Goal: Check status: Check status

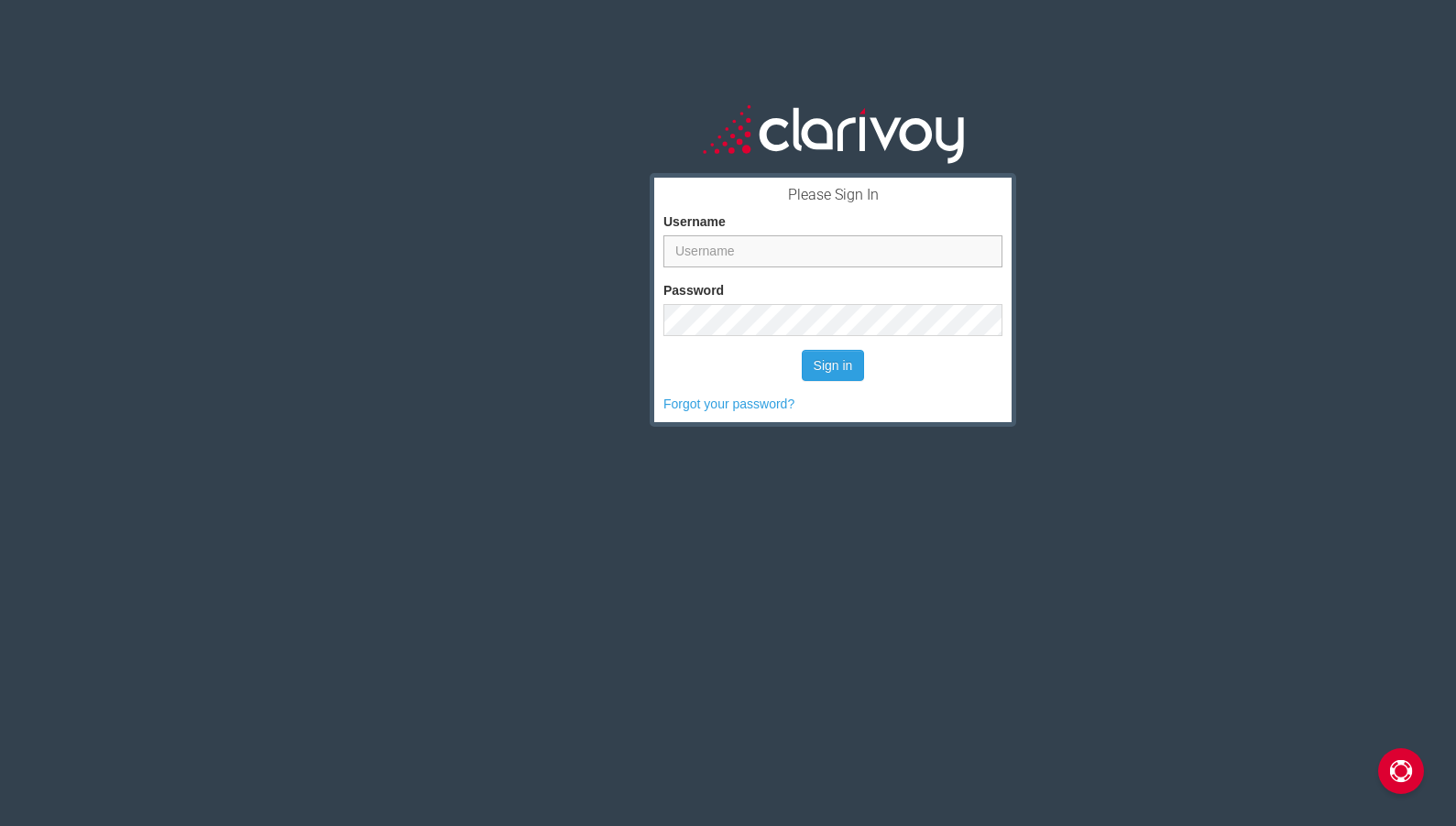
type input "[EMAIL_ADDRESS][DOMAIN_NAME]"
click at [837, 370] on button "Sign in" at bounding box center [833, 366] width 63 height 32
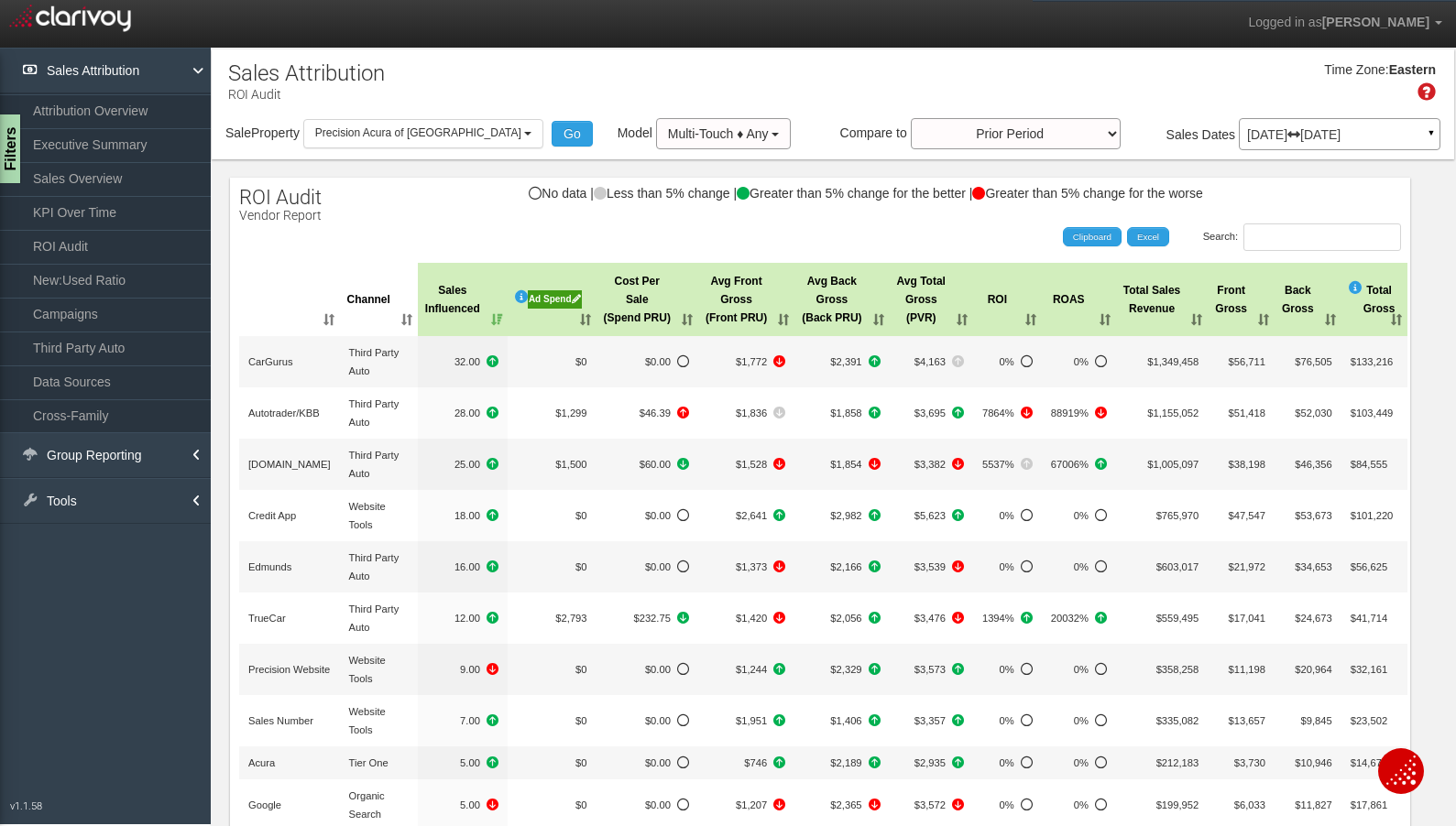
click at [1374, 131] on p "Jun 01, 2025 Jun 30, 2025" at bounding box center [1338, 134] width 185 height 13
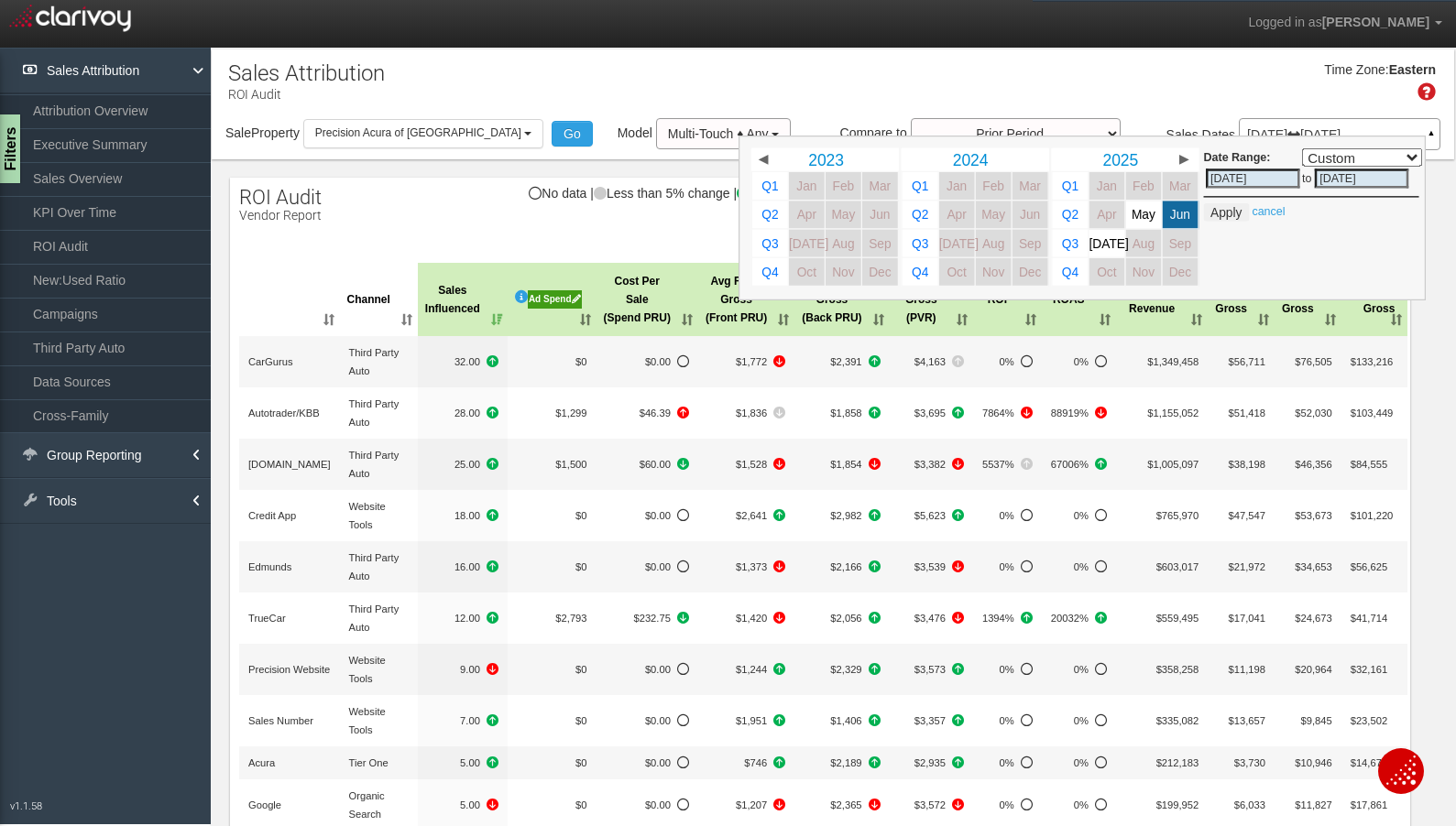
click at [1093, 241] on span "Jul" at bounding box center [1109, 243] width 40 height 14
select select ","
type input "07/01/2025"
type input "07/31/2025"
click at [1214, 209] on button "Apply" at bounding box center [1226, 212] width 44 height 19
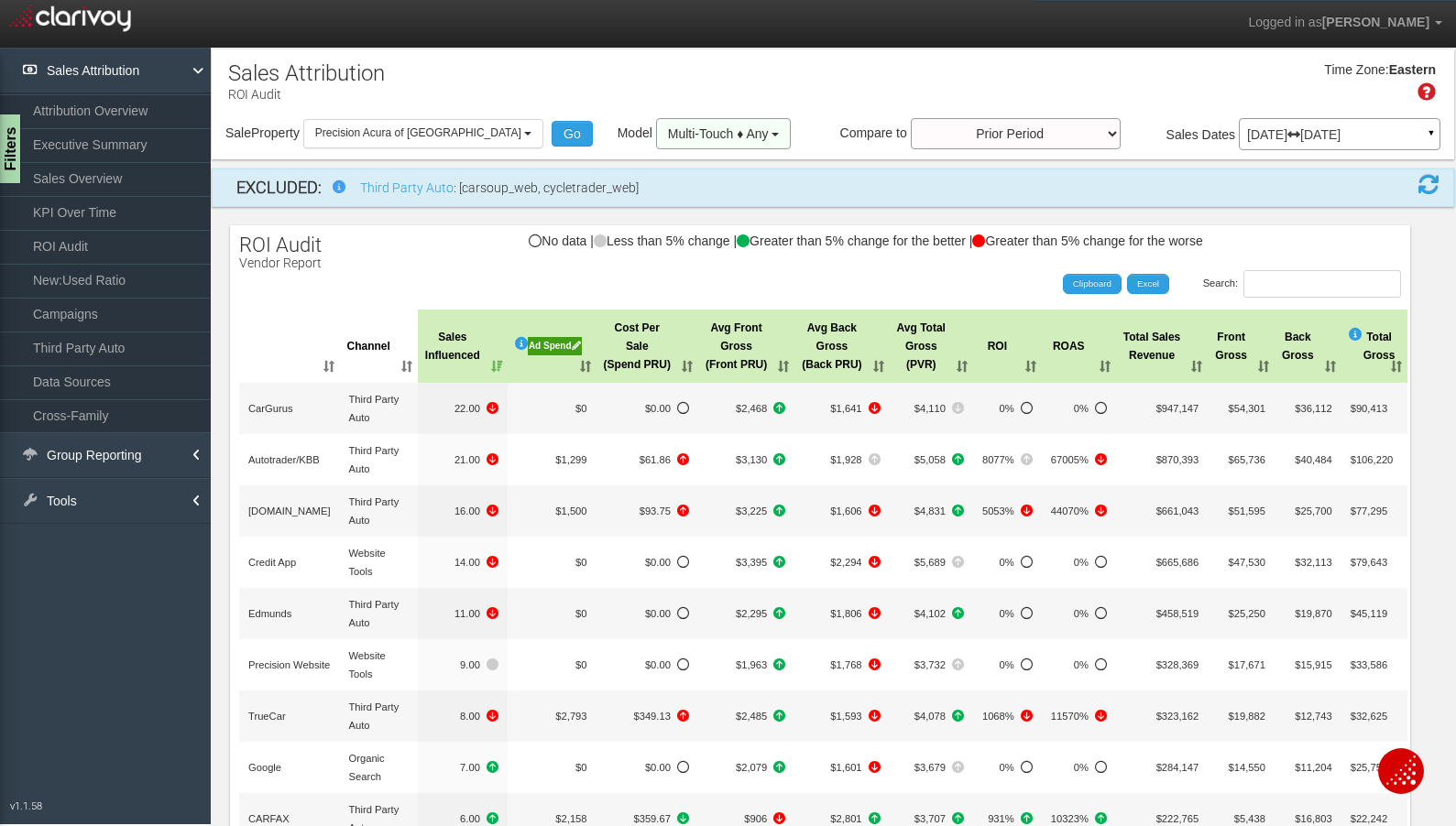
click at [671, 126] on span "Multi-Touch ♦ Any" at bounding box center [719, 133] width 101 height 15
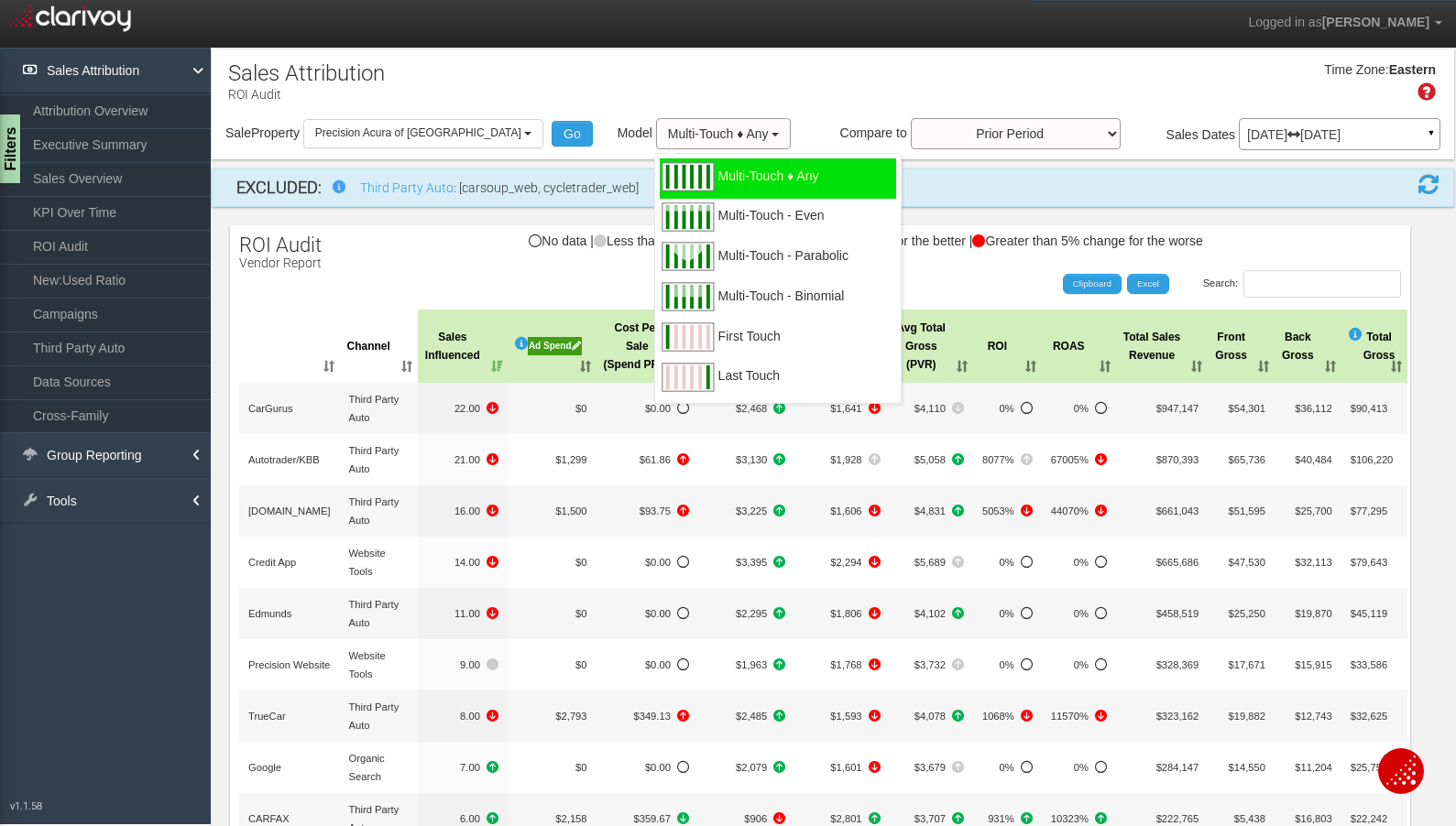
click at [719, 256] on span "Multi-Touch - Parabolic" at bounding box center [784, 267] width 130 height 23
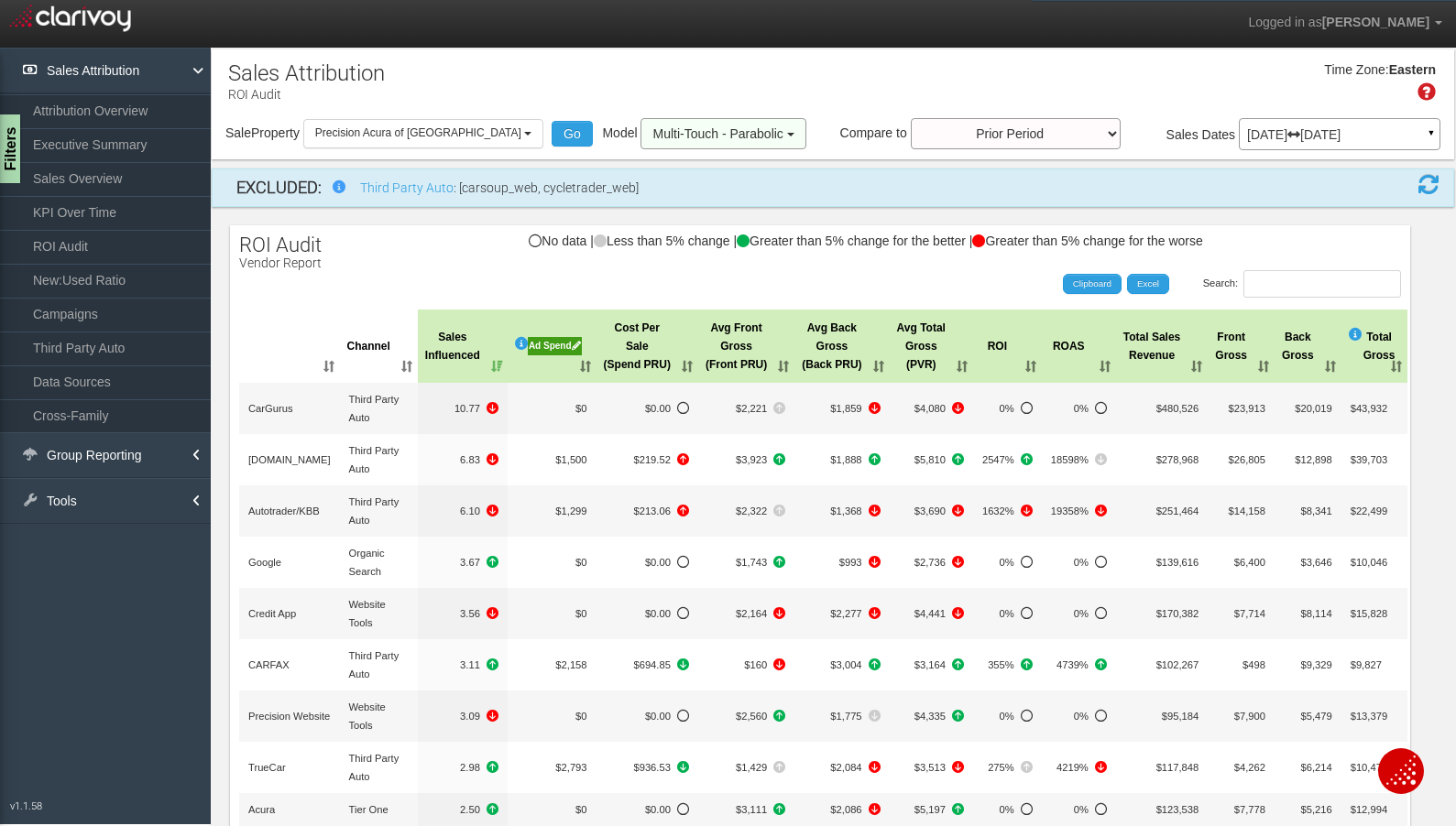
click at [698, 132] on span "Multi-Touch - Parabolic" at bounding box center [718, 133] width 130 height 15
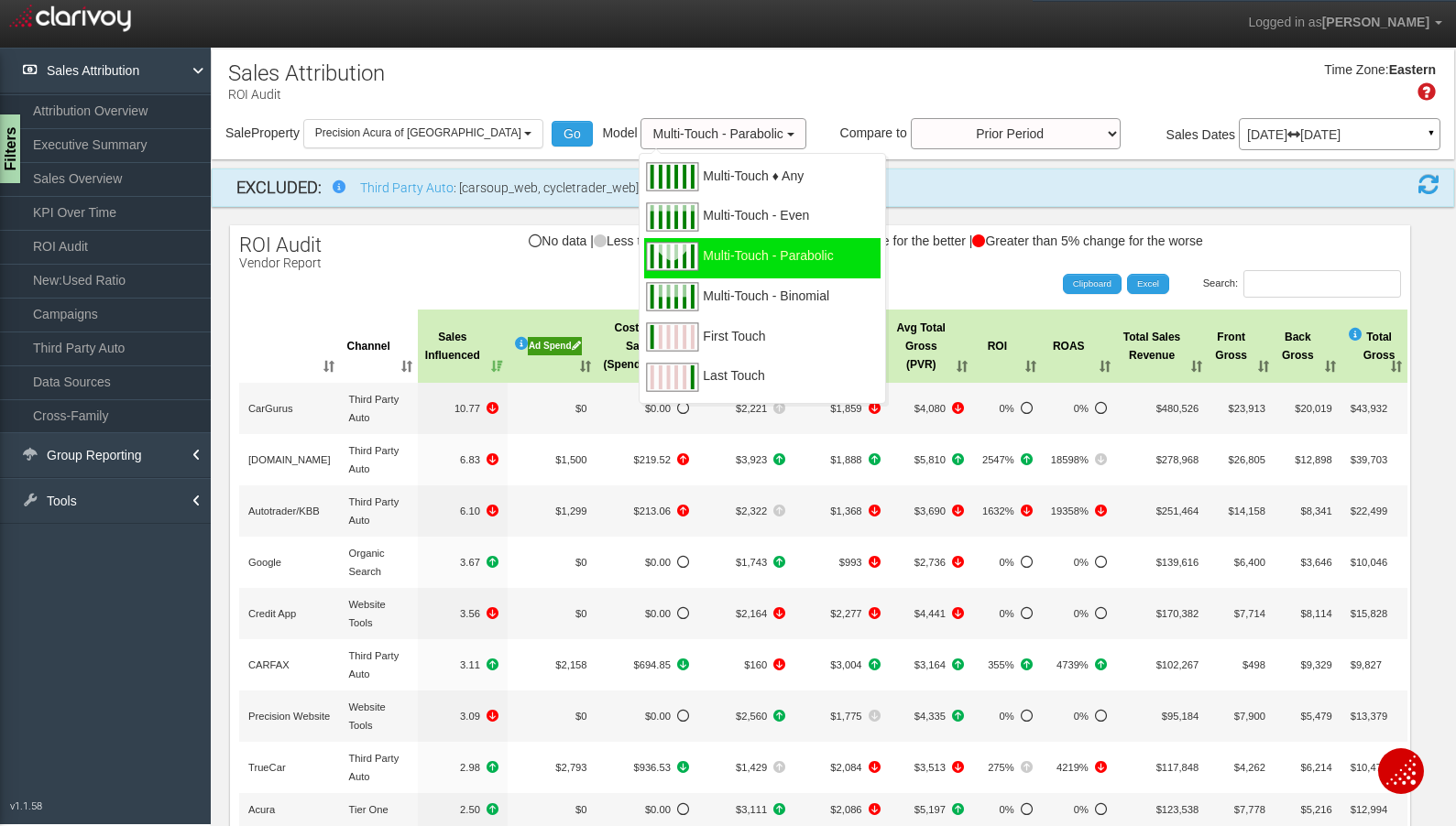
click at [703, 215] on span "Multi-Touch - Even" at bounding box center [756, 226] width 107 height 23
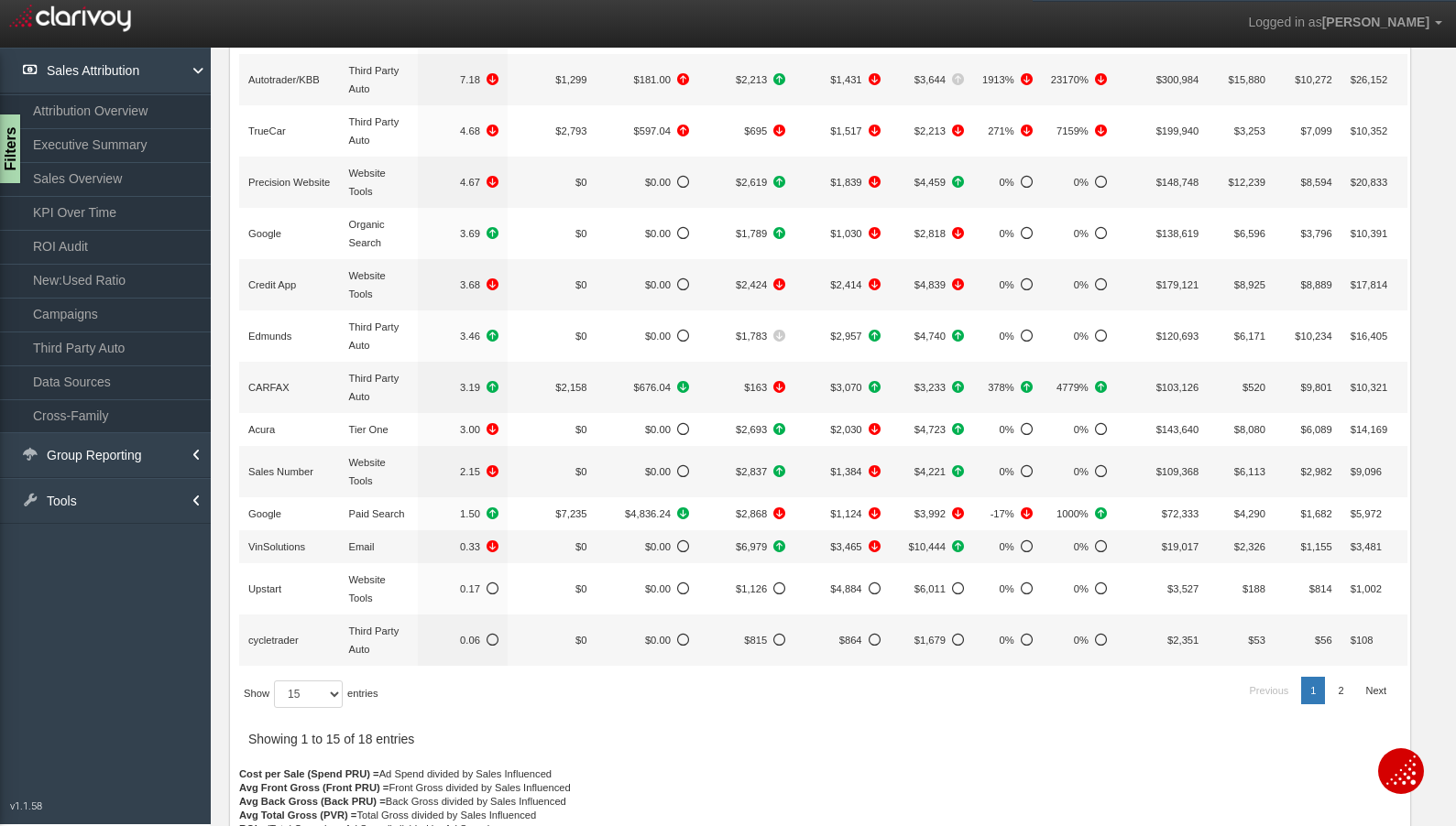
scroll to position [496, 0]
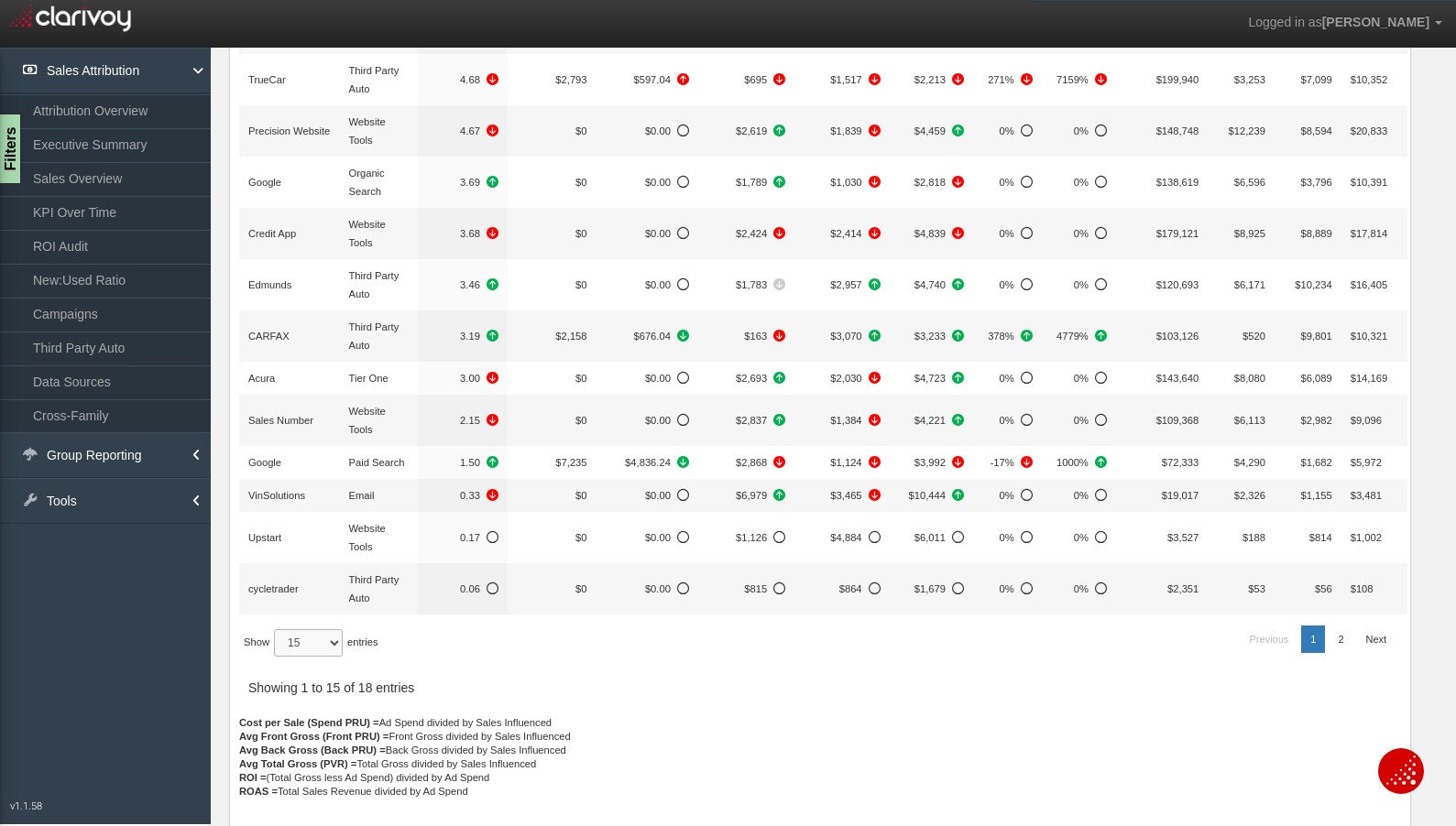
click at [331, 629] on select "15 30 50 All" at bounding box center [308, 643] width 69 height 28
select select "-1"
click at [277, 657] on select "15 30 50 All" at bounding box center [308, 643] width 69 height 28
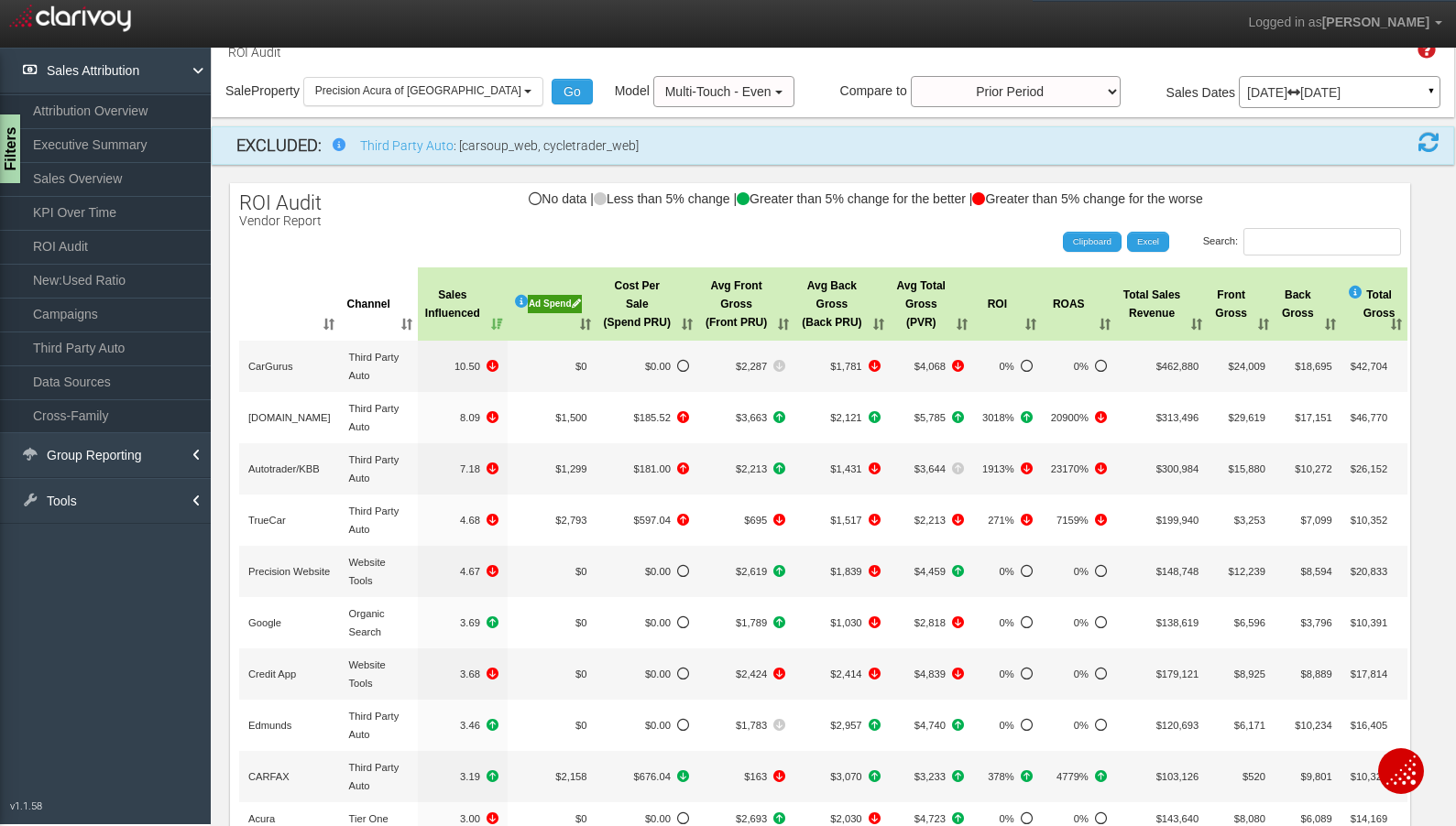
scroll to position [39, 0]
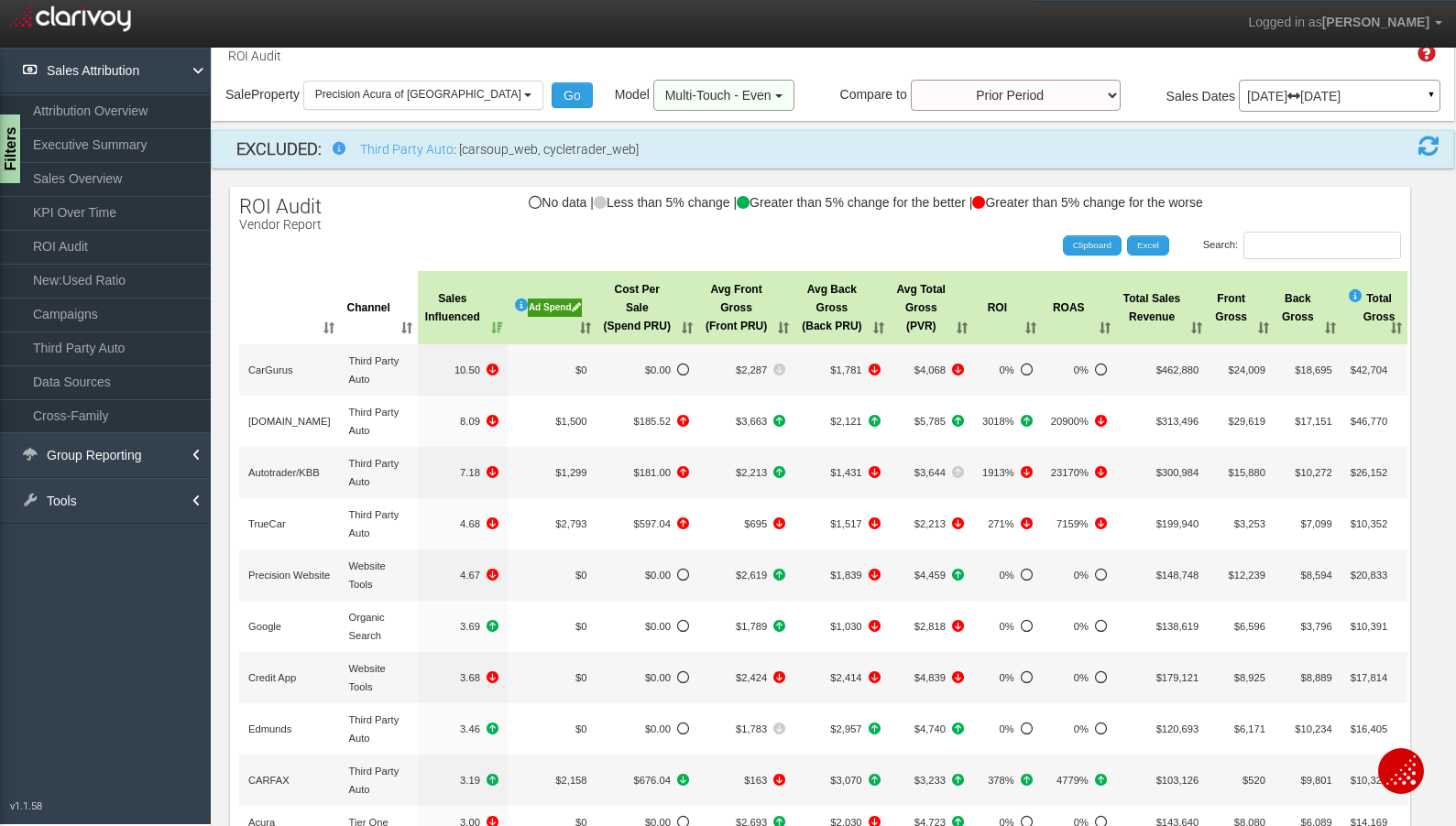
click at [667, 92] on span "Multi-Touch - Even" at bounding box center [719, 95] width 107 height 15
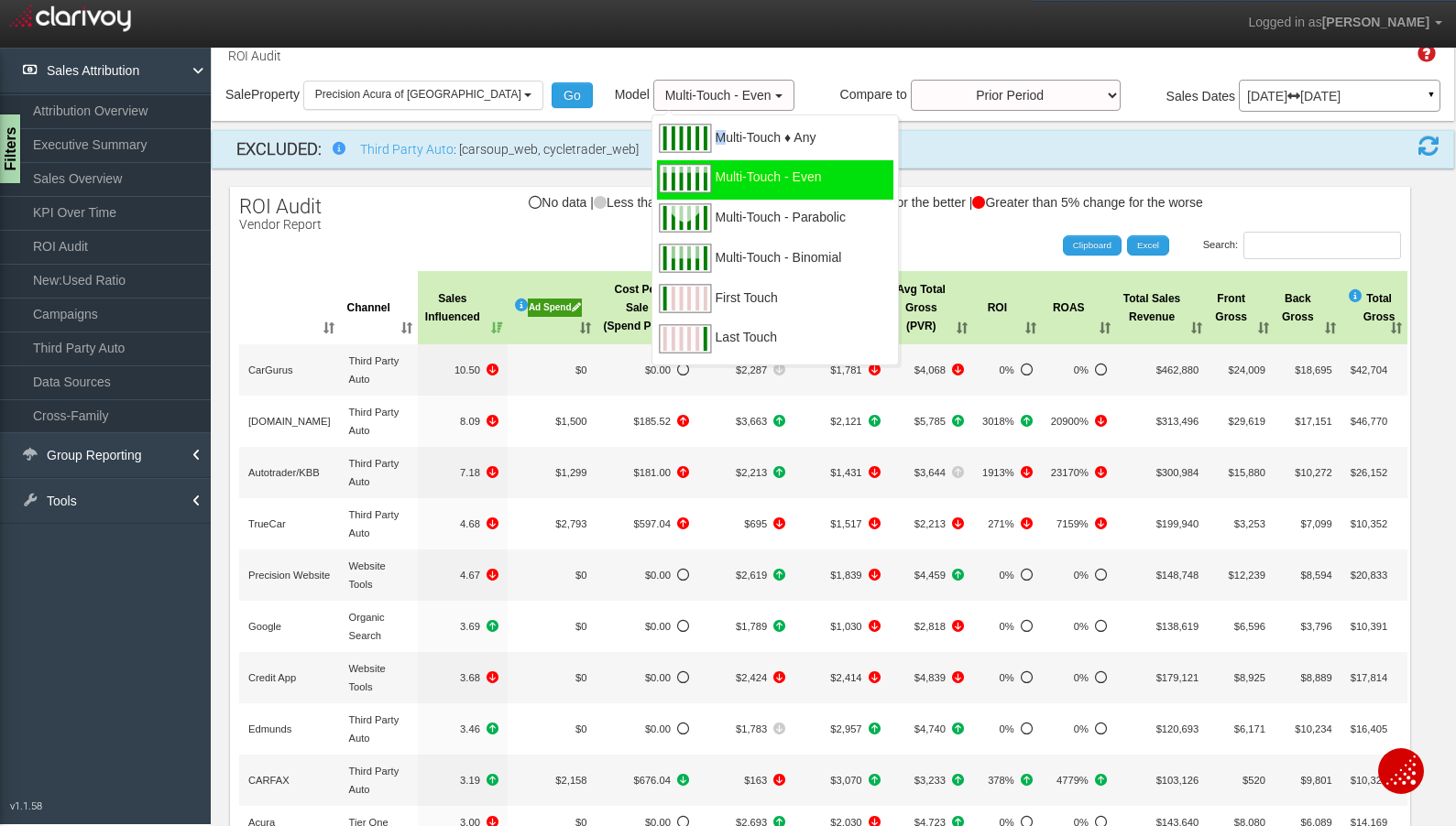
click at [716, 137] on span "Multi-Touch ♦ Any" at bounding box center [766, 148] width 101 height 23
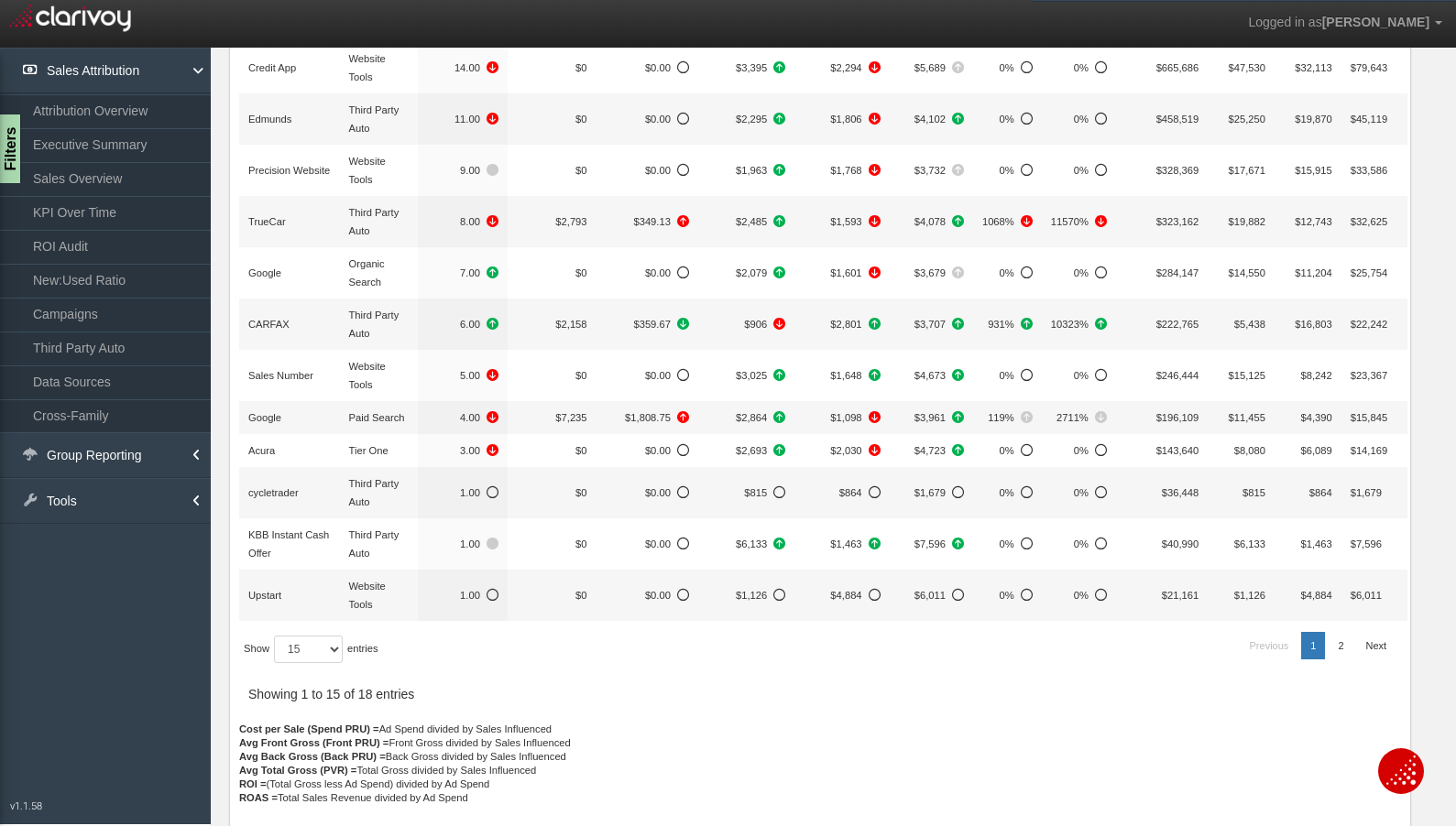
scroll to position [515, 0]
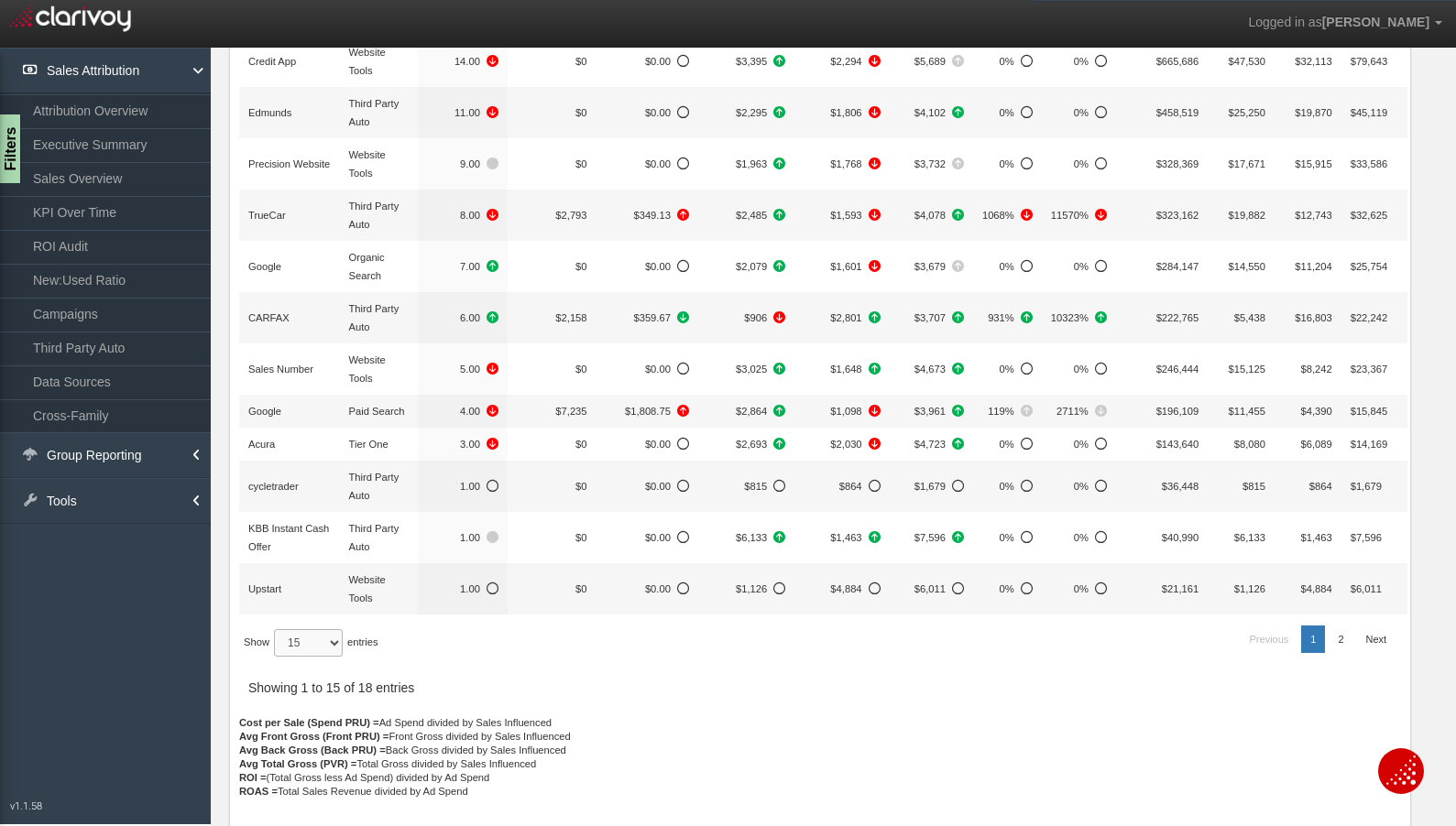
click at [317, 631] on select "15 30 50 All" at bounding box center [308, 643] width 69 height 28
select select "-1"
click at [277, 657] on select "15 30 50 All" at bounding box center [308, 643] width 69 height 28
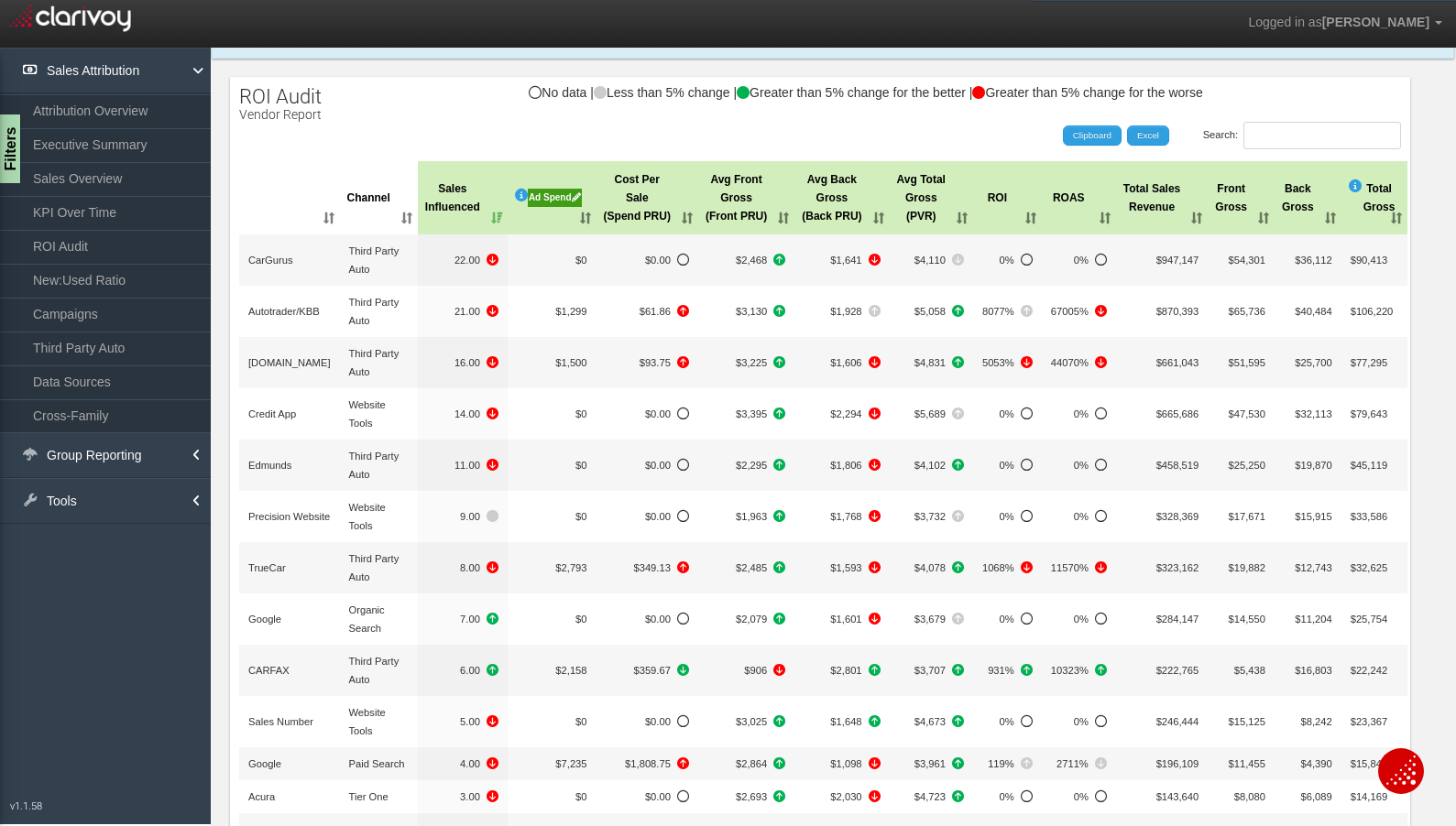
scroll to position [0, 0]
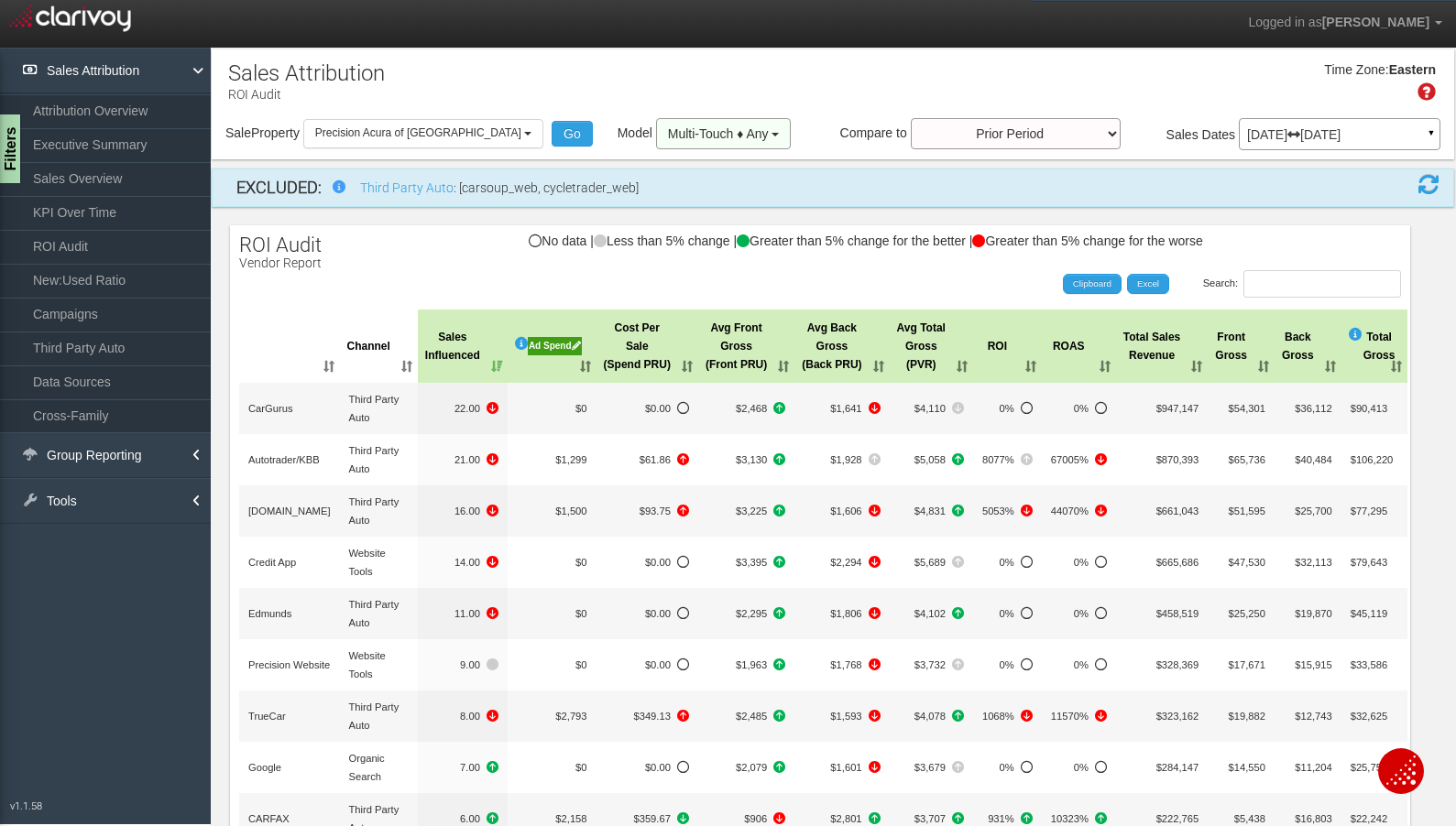
click at [668, 140] on span "Multi-Touch ♦ Any" at bounding box center [719, 133] width 101 height 15
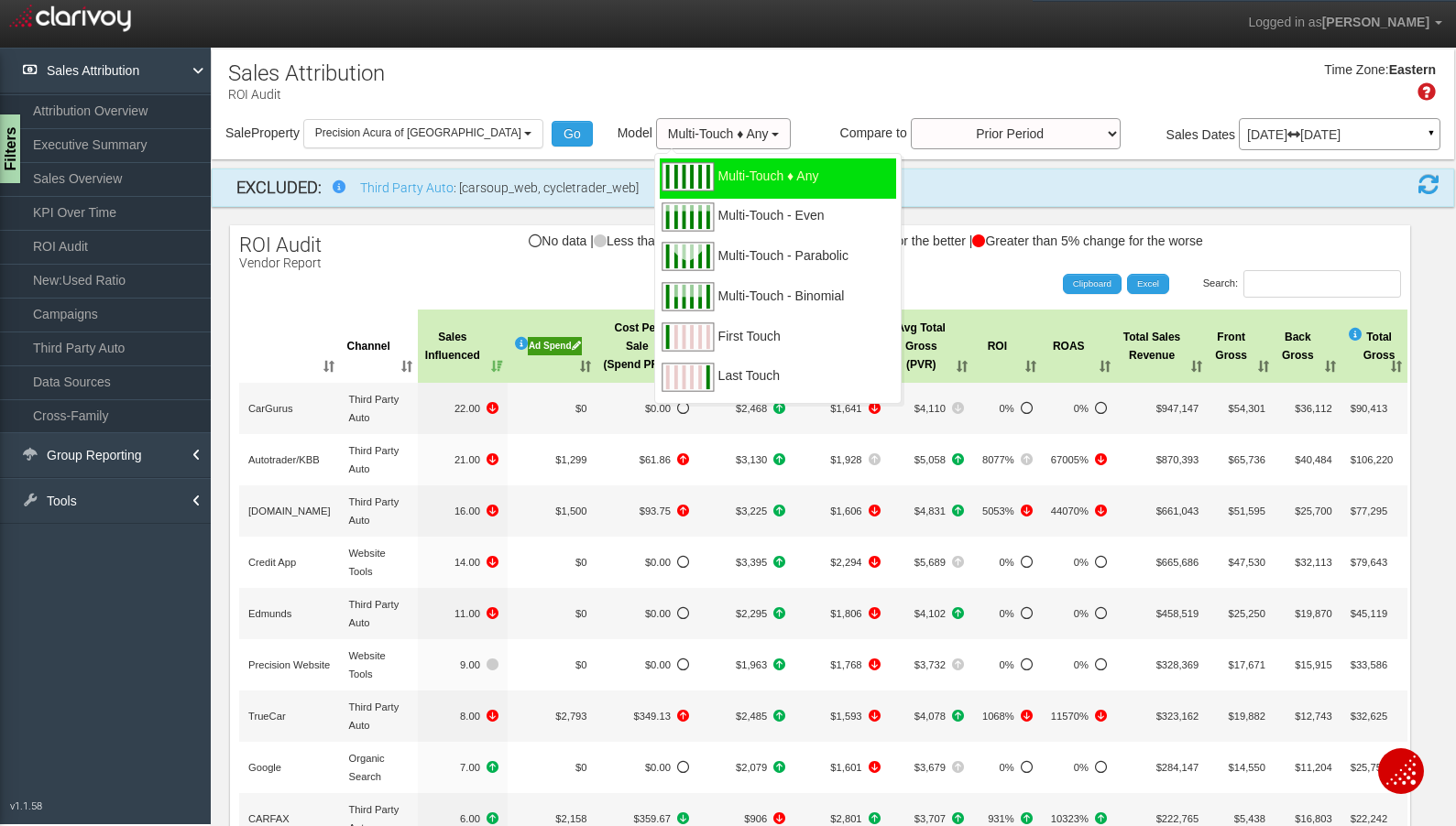
click at [719, 295] on span "Multi-Touch - Binomial" at bounding box center [782, 306] width 127 height 23
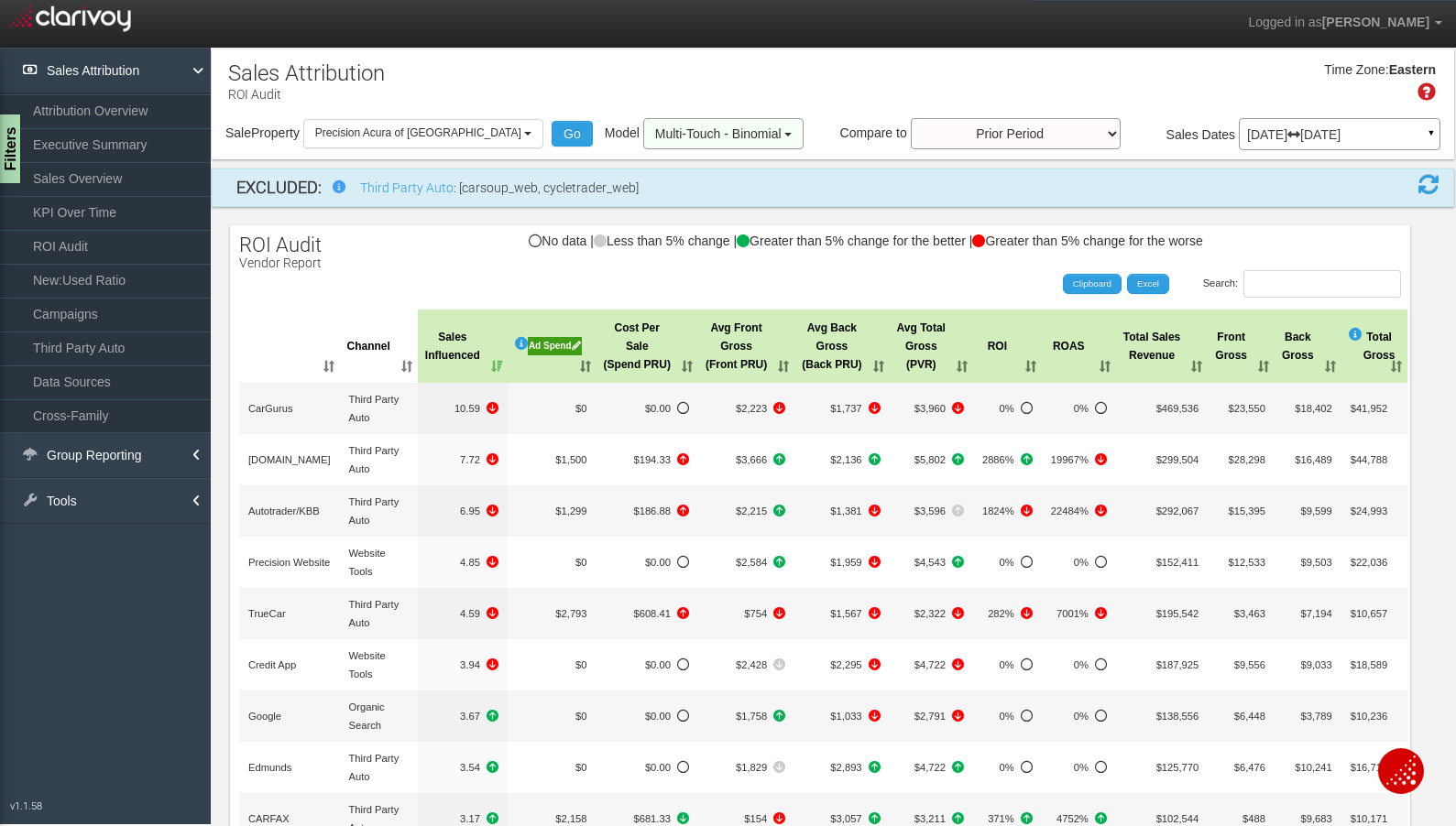
click at [680, 135] on span "Multi-Touch - Binomial" at bounding box center [719, 133] width 127 height 15
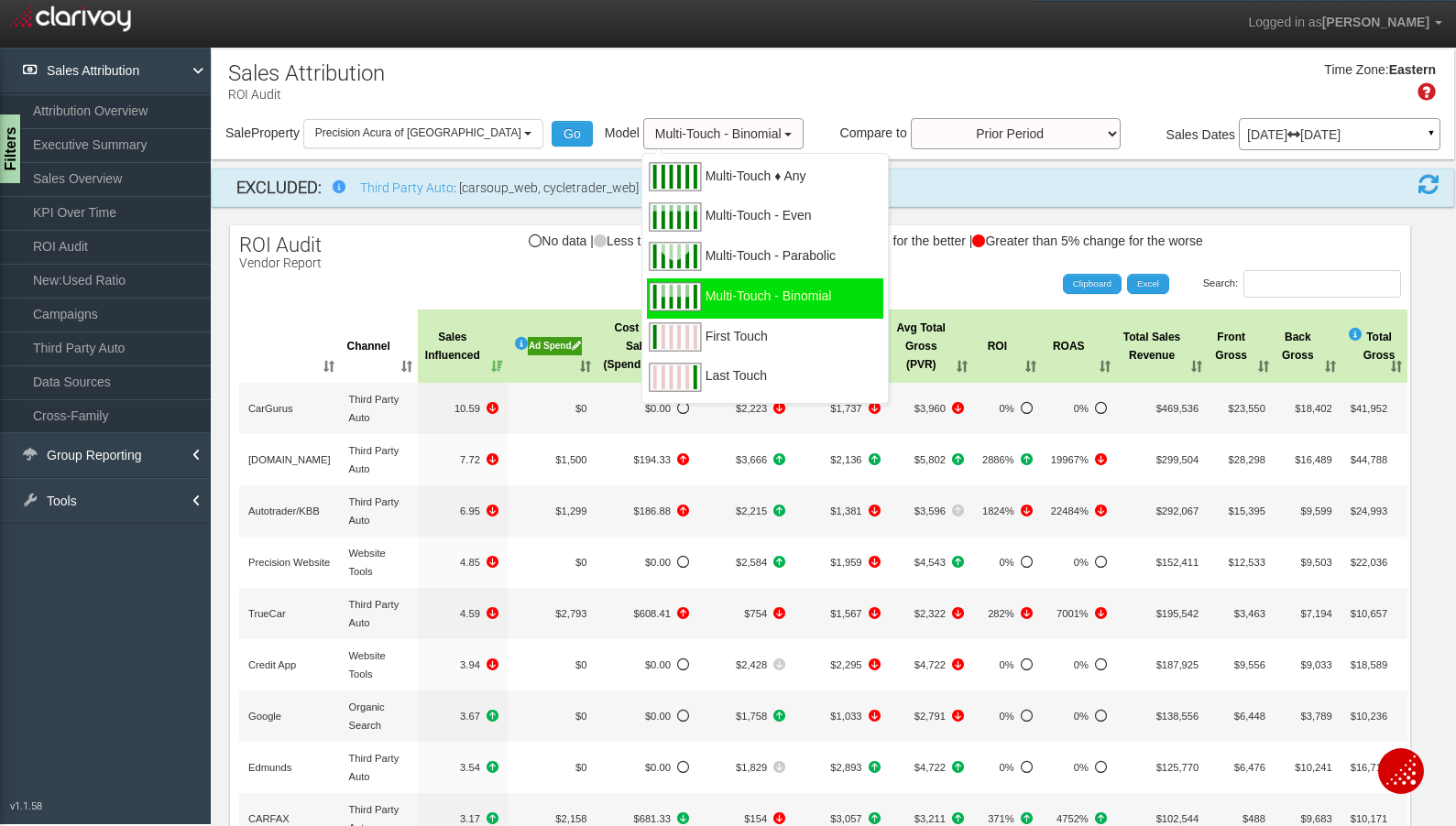
click at [711, 336] on span "First Touch" at bounding box center [736, 347] width 62 height 23
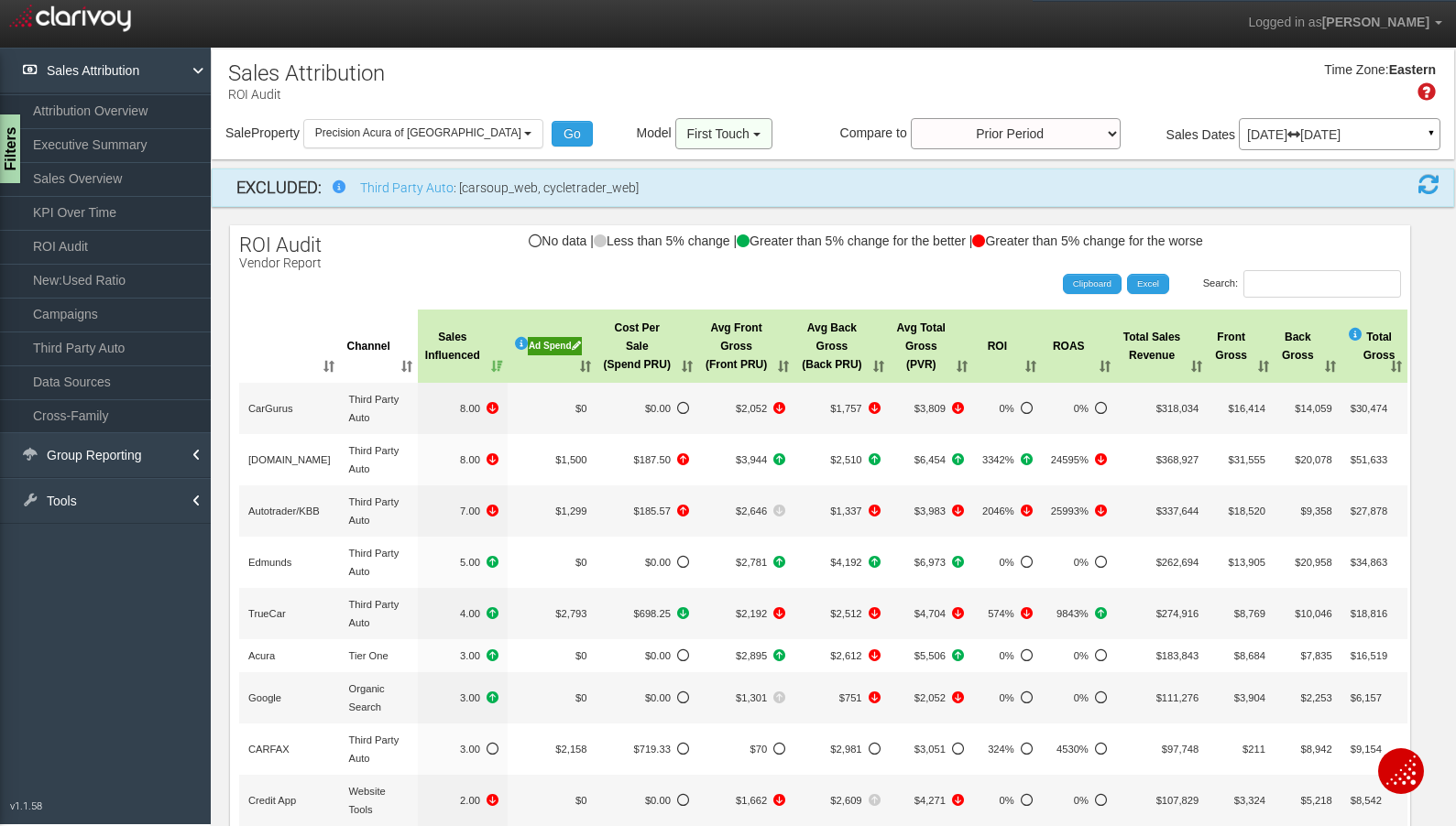
click at [687, 134] on span "First Touch" at bounding box center [718, 133] width 62 height 15
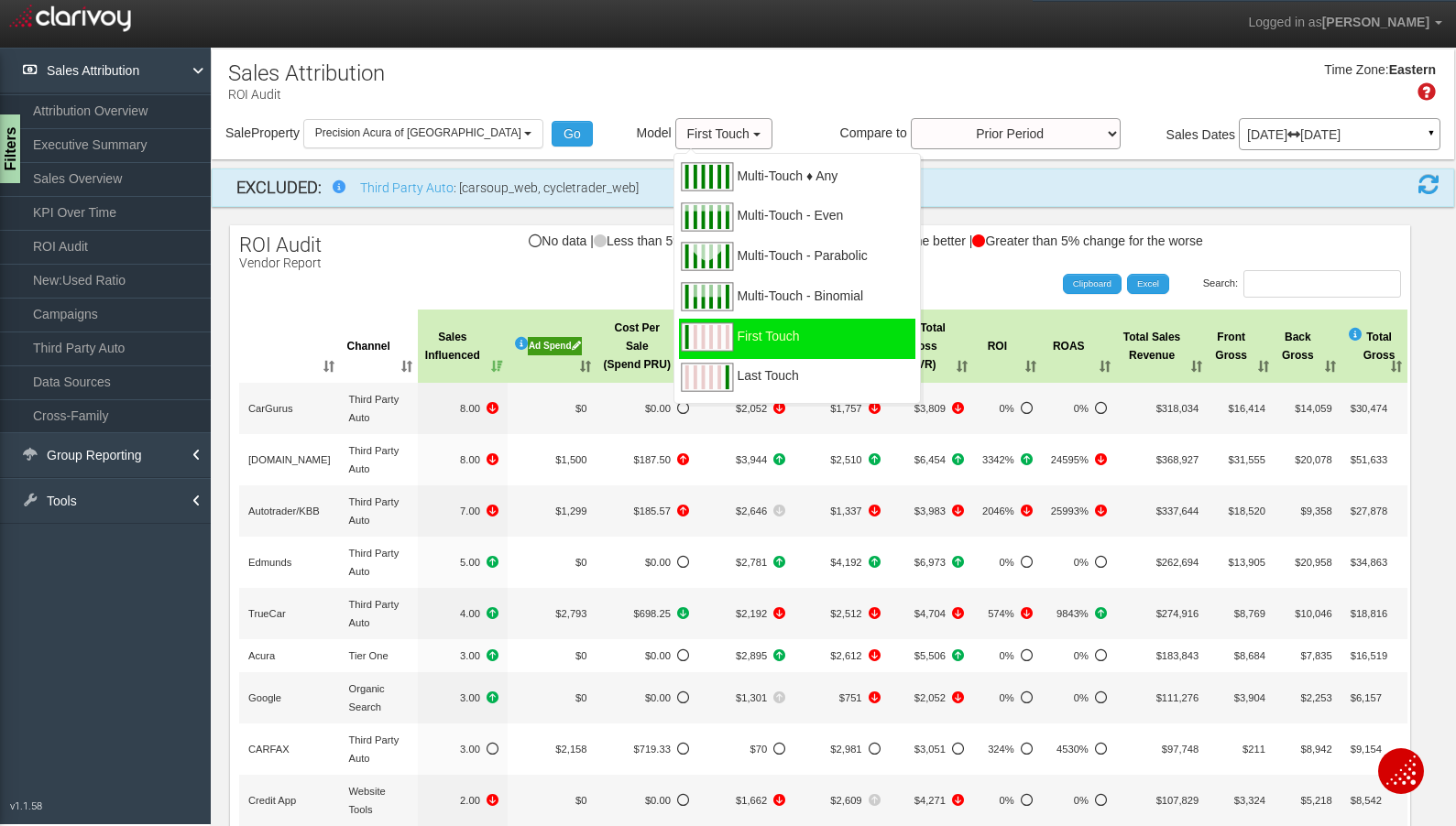
click at [688, 372] on img at bounding box center [707, 376] width 55 height 37
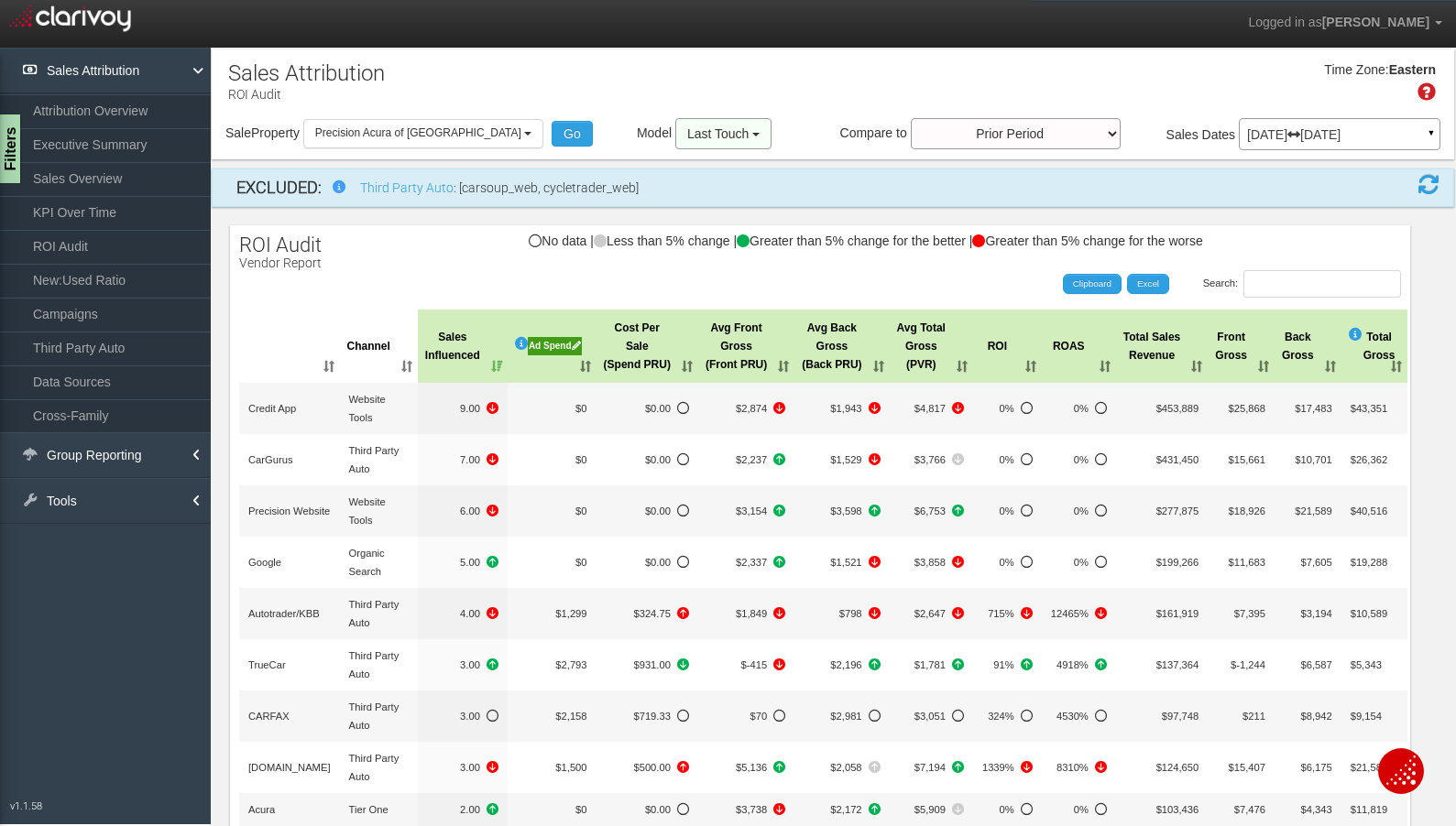
click at [687, 133] on span "Last Touch" at bounding box center [718, 133] width 61 height 15
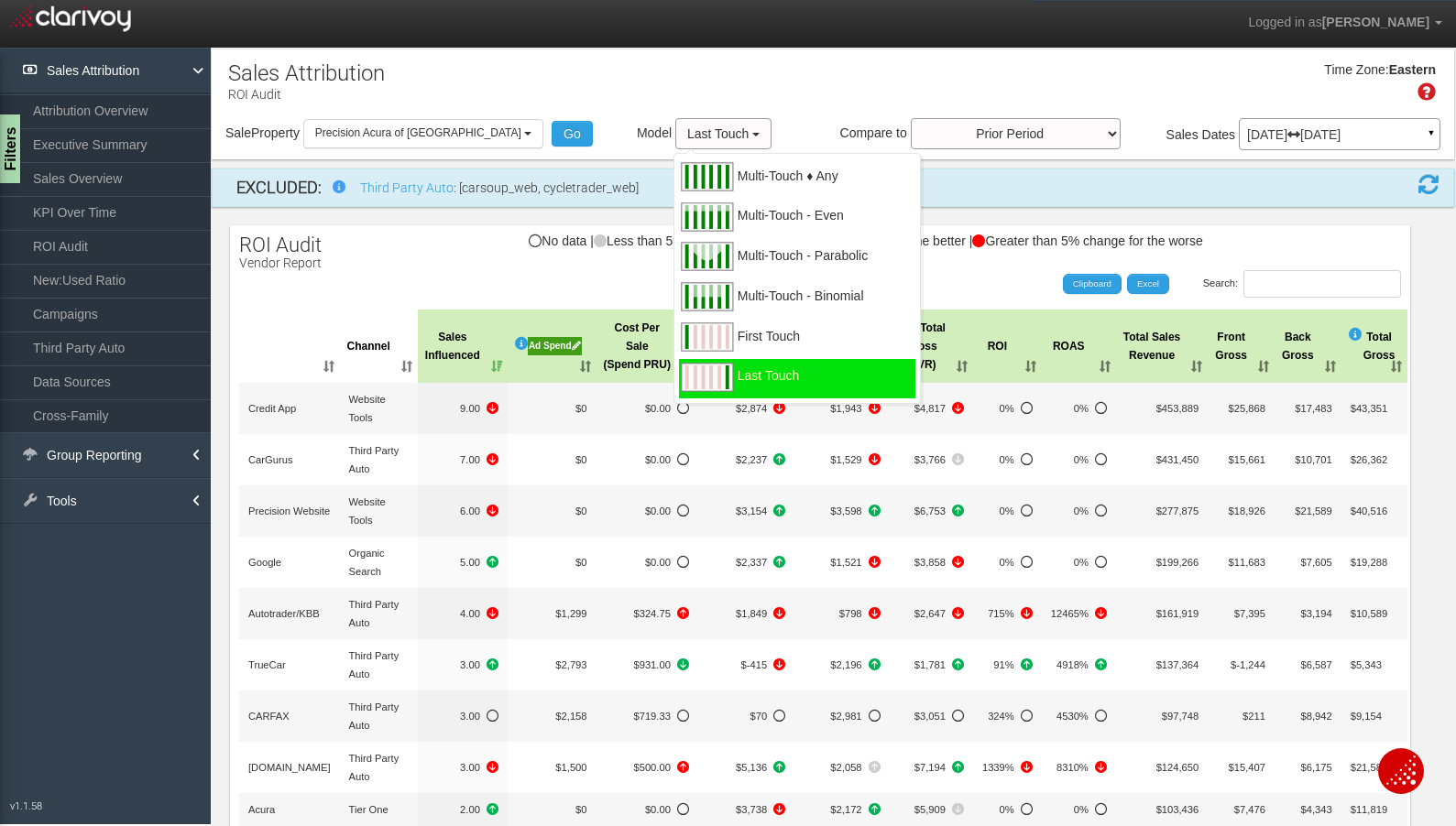
click at [737, 256] on span "Multi-Touch - Parabolic" at bounding box center [803, 267] width 130 height 23
